Goal: Information Seeking & Learning: Find specific fact

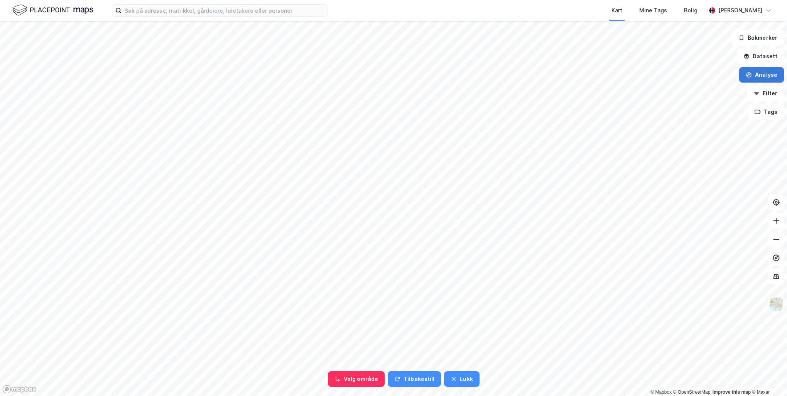
click at [769, 76] on button "Analyse" at bounding box center [761, 74] width 45 height 15
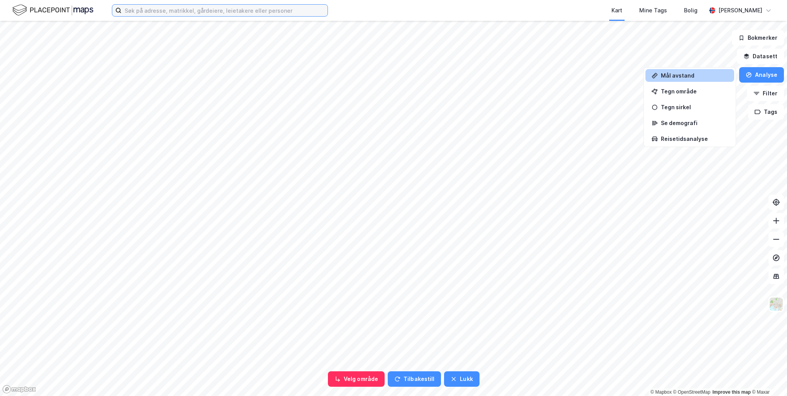
click at [256, 11] on input at bounding box center [224, 11] width 206 height 12
click at [474, 383] on button "Lukk" at bounding box center [461, 378] width 35 height 15
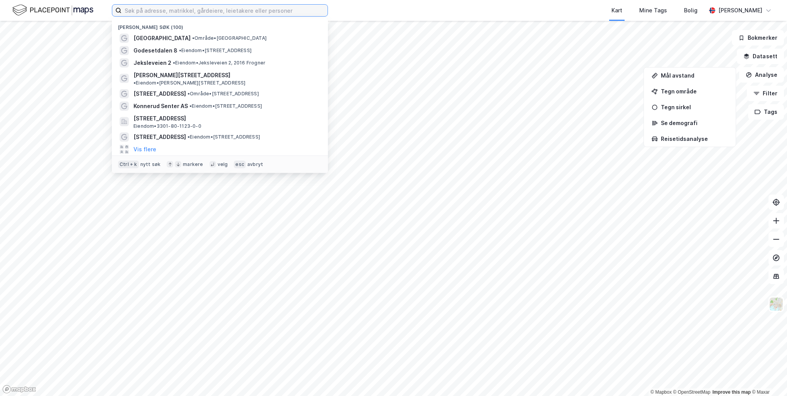
click at [238, 8] on input at bounding box center [224, 11] width 206 height 12
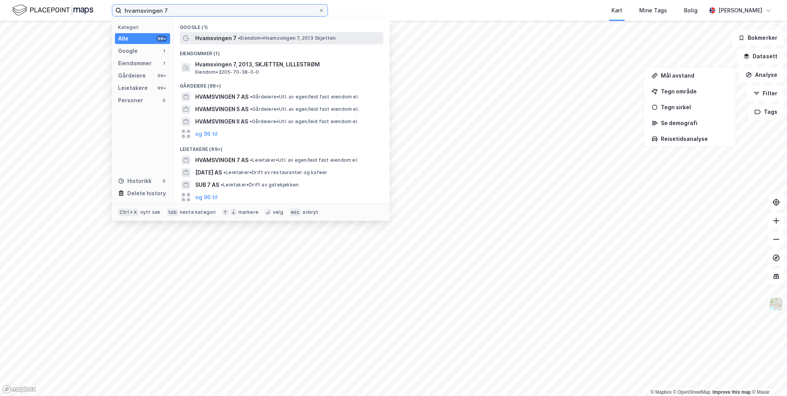
type input "hvamsvingen 7"
click at [257, 35] on span "• Eiendom • Hvamsvingen 7, 2013 Skjetten" at bounding box center [287, 38] width 98 height 6
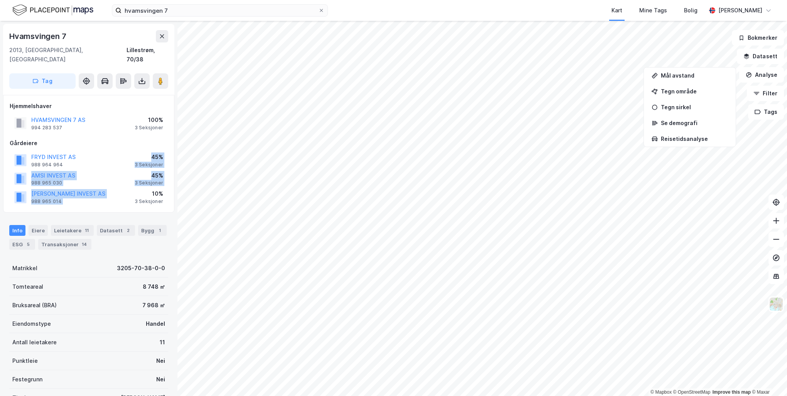
drag, startPoint x: 141, startPoint y: 149, endPoint x: 148, endPoint y: 185, distance: 36.7
click at [148, 185] on div "FRYD INVEST AS 988 964 964 45% 3 Seksjoner AMSI INVEST AS 988 965 030 45% 3 Sek…" at bounding box center [89, 179] width 158 height 56
drag, startPoint x: 148, startPoint y: 185, endPoint x: 145, endPoint y: 210, distance: 25.4
click at [145, 216] on div "Info [PERSON_NAME] 11 Datasett 2 Bygg 1 ESG 5 Transaksjoner 14" at bounding box center [88, 234] width 177 height 37
drag, startPoint x: 149, startPoint y: 207, endPoint x: 154, endPoint y: 133, distance: 73.4
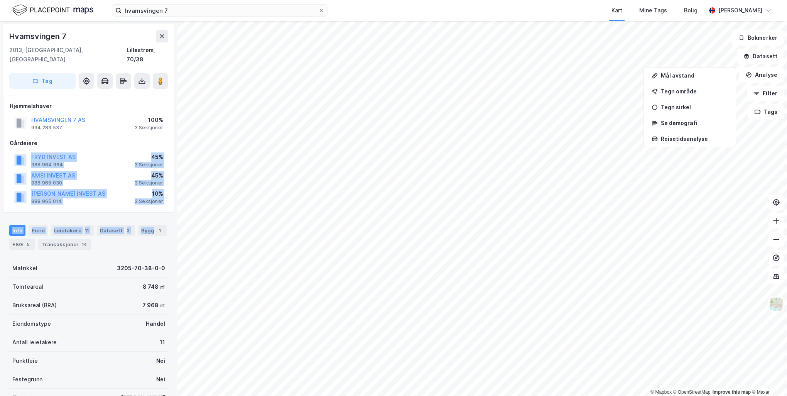
click at [154, 133] on div "Hvamsvingen 7 2013, Skjetten, [GEOGRAPHIC_DATA], 70/38 Tag Hjemmelshaver HVAMSV…" at bounding box center [88, 208] width 177 height 375
drag, startPoint x: 154, startPoint y: 133, endPoint x: 125, endPoint y: 140, distance: 29.2
click at [125, 140] on div "Gårdeiere FRYD INVEST AS 988 964 964 45% 3 Seksjoner AMSI INVEST AS 988 965 030…" at bounding box center [89, 172] width 158 height 68
click at [129, 138] on div "Gårdeiere" at bounding box center [89, 142] width 158 height 9
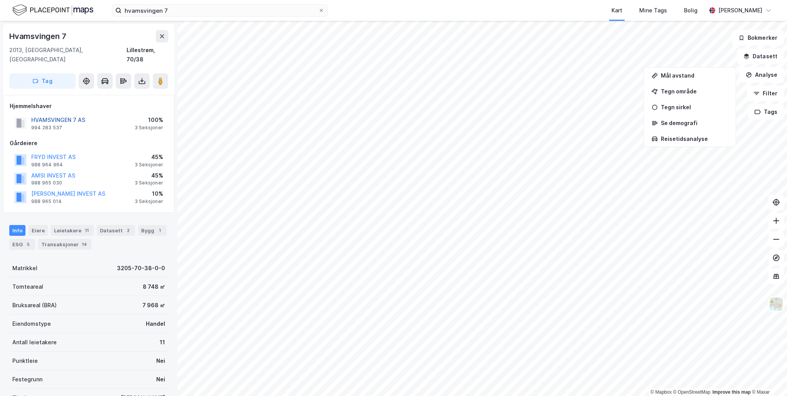
click at [0, 0] on button "HVAMSVINGEN 7 AS" at bounding box center [0, 0] width 0 height 0
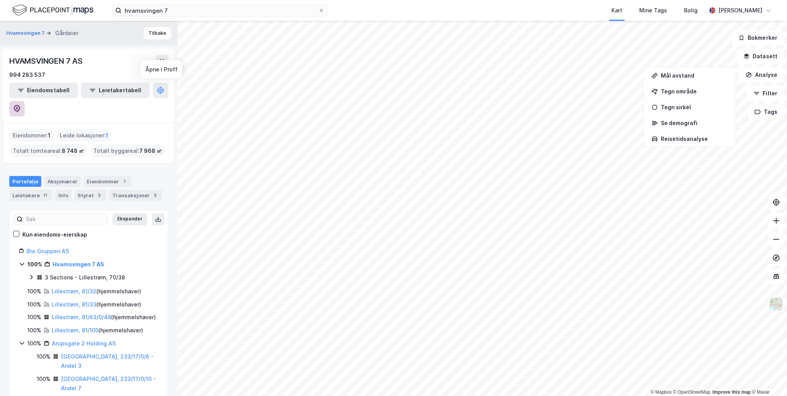
click at [20, 105] on icon at bounding box center [17, 109] width 7 height 8
